Goal: Task Accomplishment & Management: Manage account settings

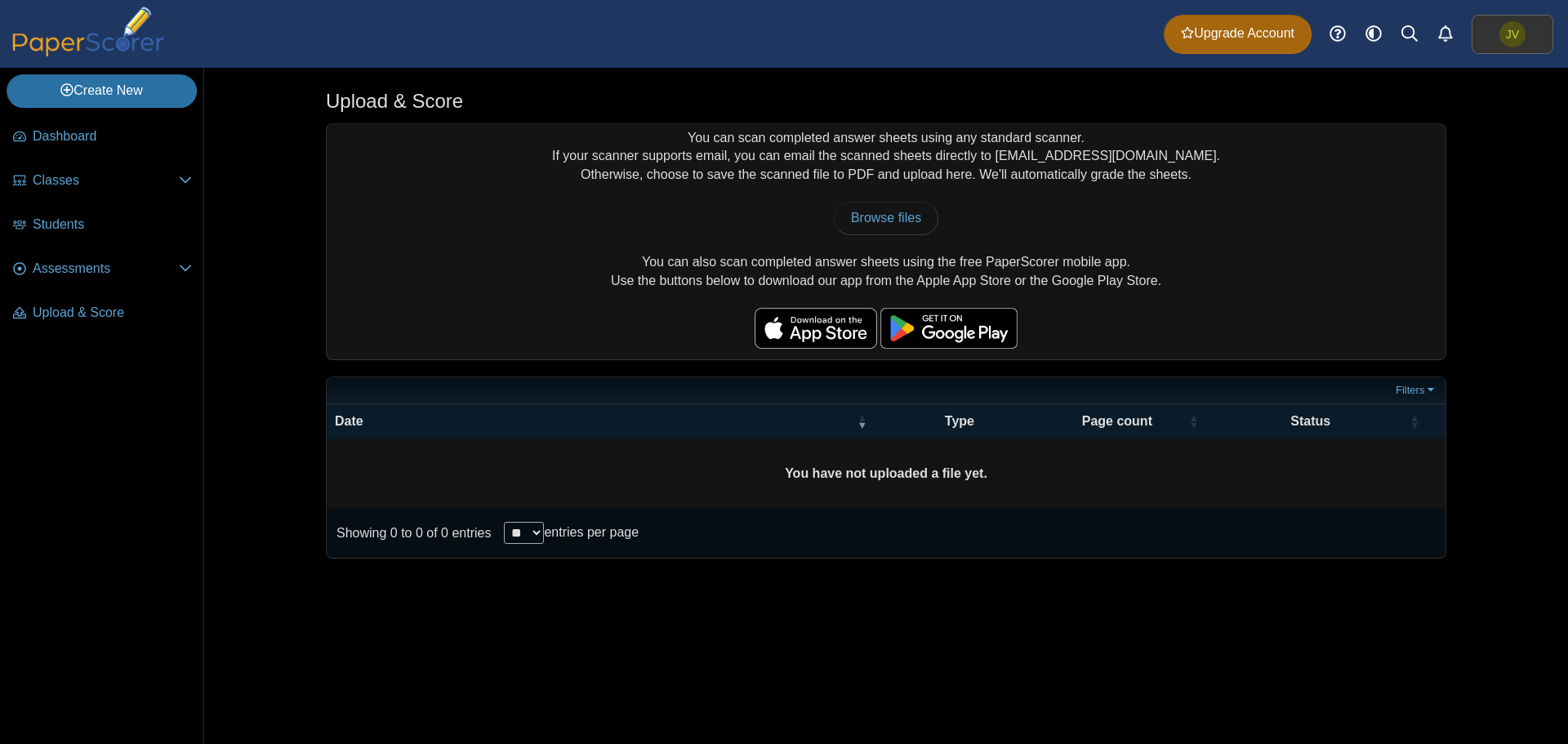
click at [1522, 34] on span "JV" at bounding box center [1512, 34] width 27 height 27
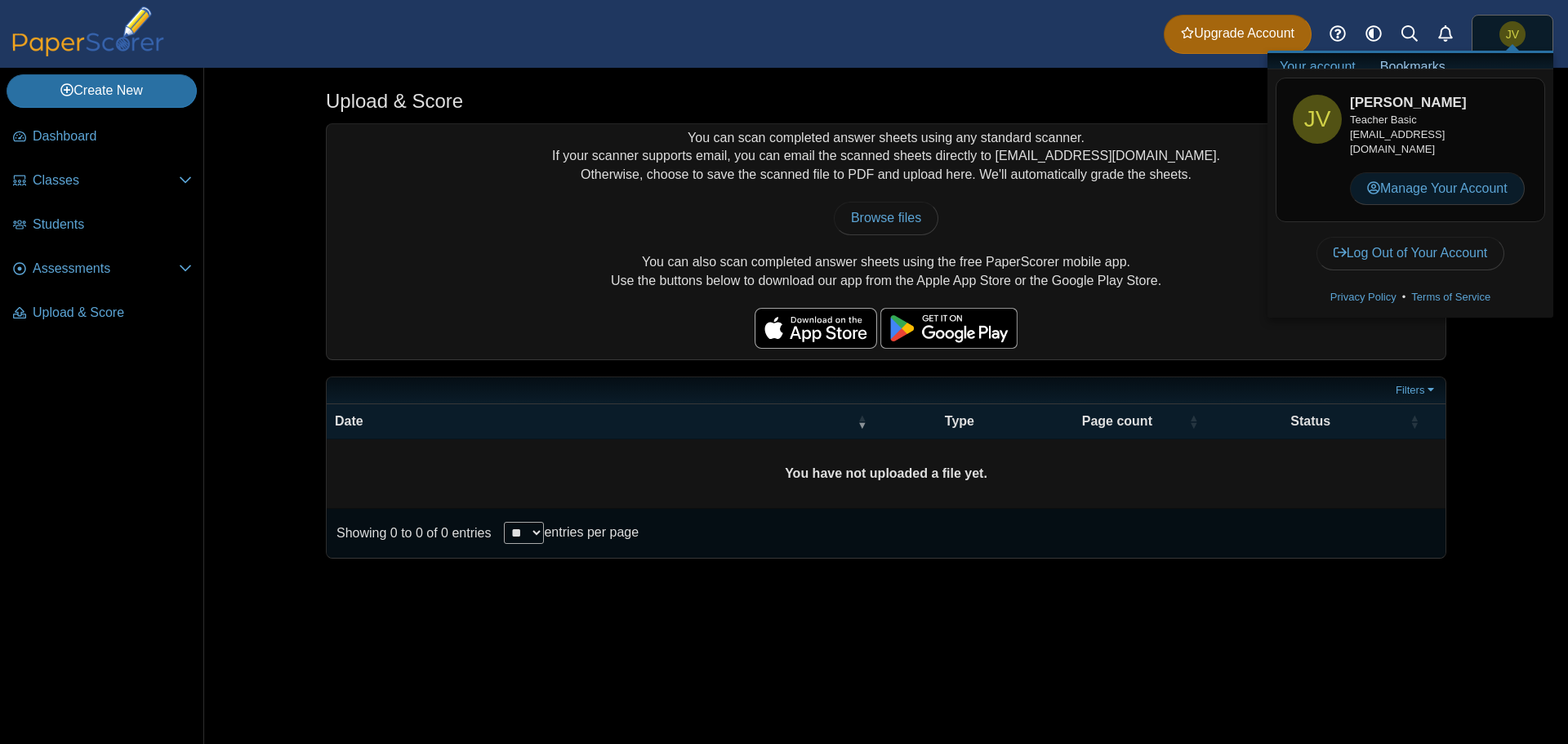
click at [1395, 192] on link "Manage Your Account" at bounding box center [1437, 188] width 175 height 32
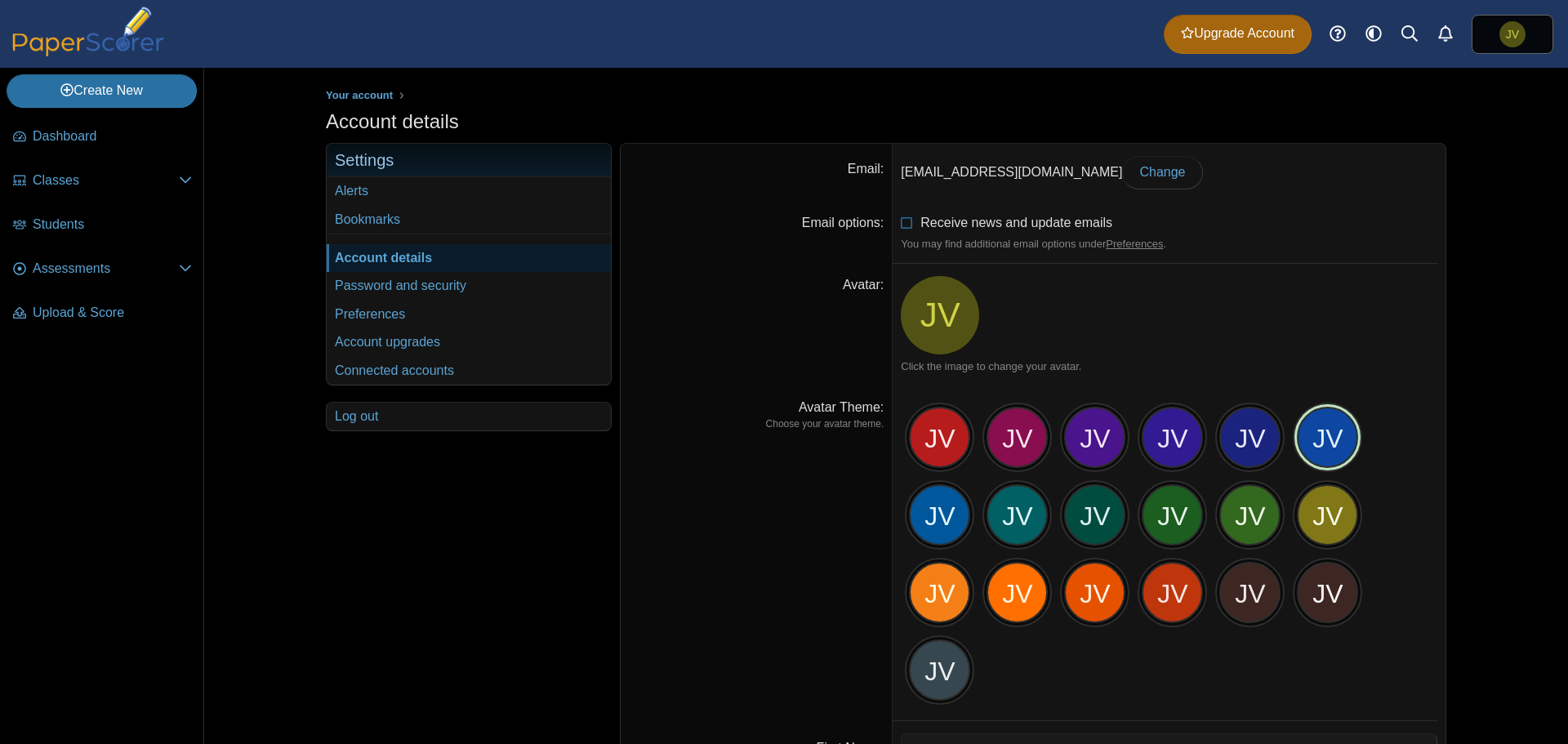
click at [1303, 439] on div "JV" at bounding box center [1327, 437] width 61 height 61
click at [942, 310] on span "JV" at bounding box center [940, 315] width 40 height 34
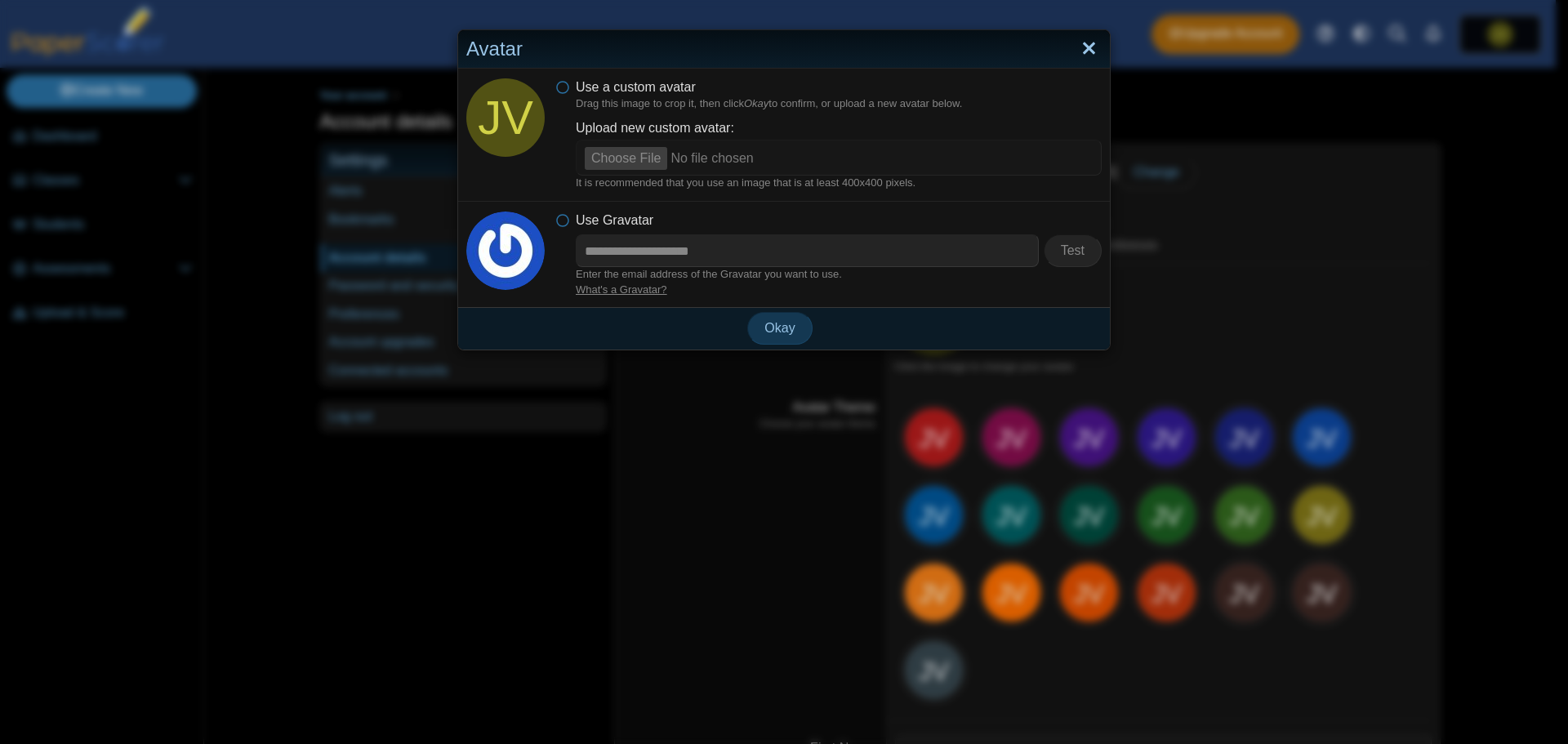
click at [1076, 55] on link "Close" at bounding box center [1089, 49] width 26 height 28
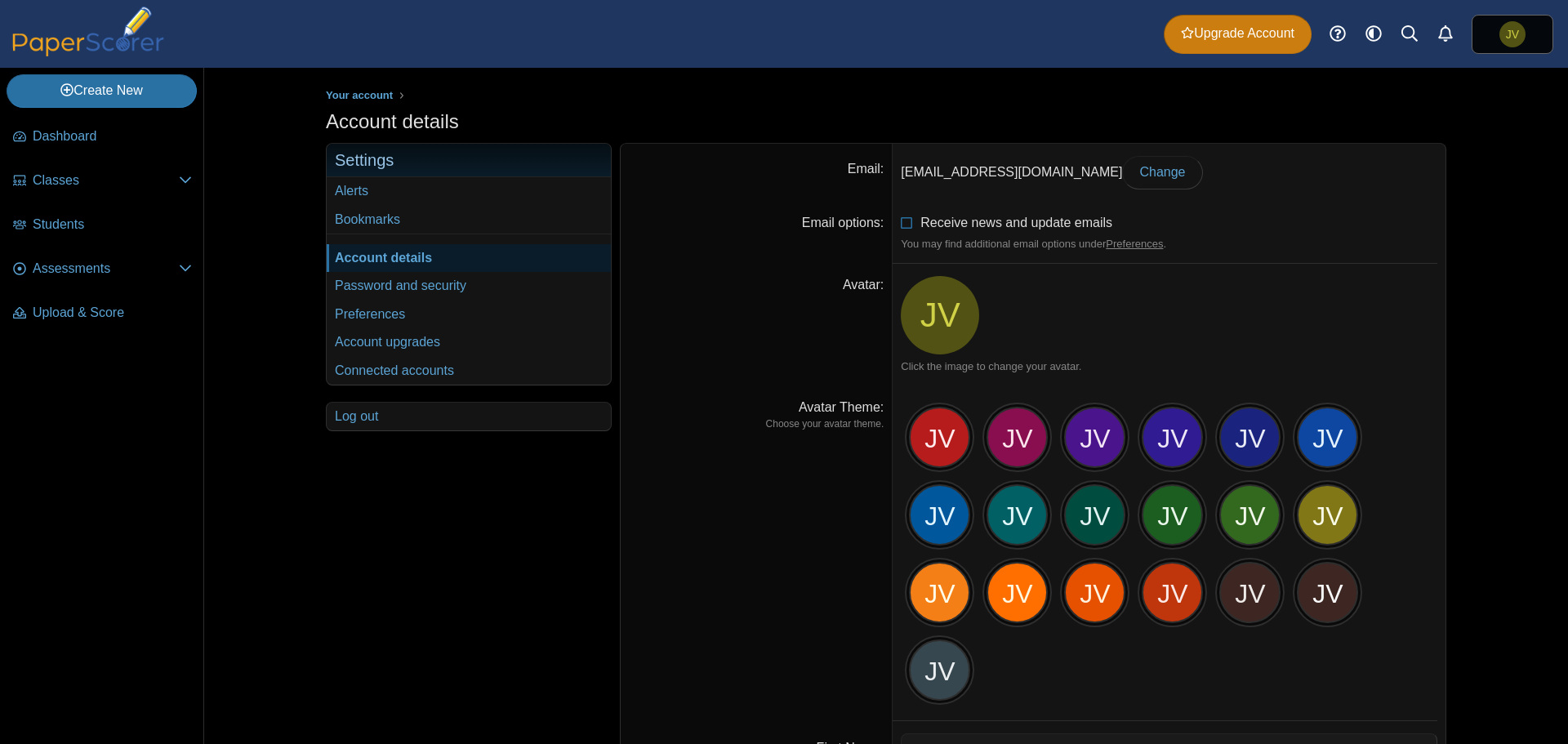
click at [1263, 34] on span "Upgrade Account" at bounding box center [1237, 33] width 113 height 18
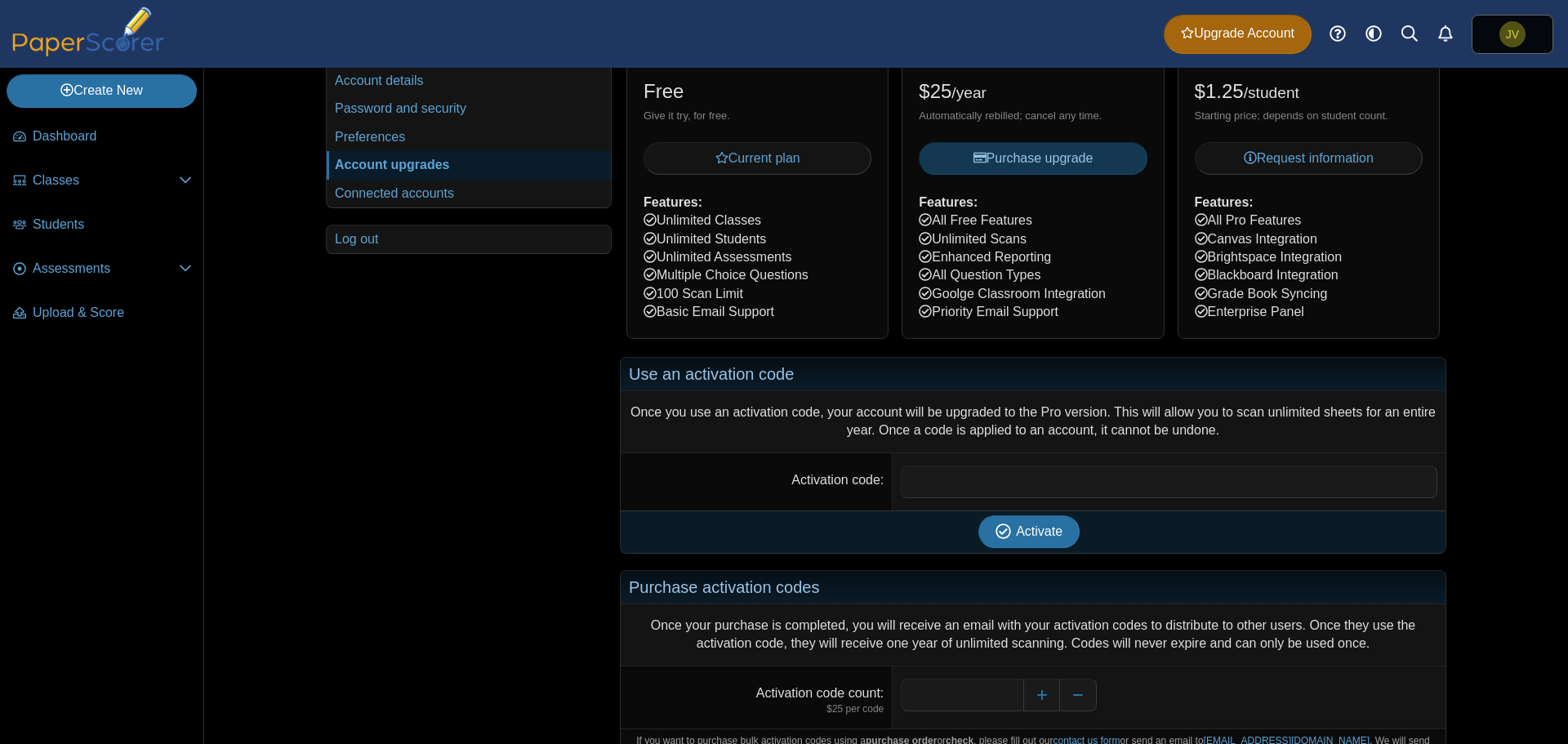
scroll to position [259, 0]
